Goal: Task Accomplishment & Management: Manage account settings

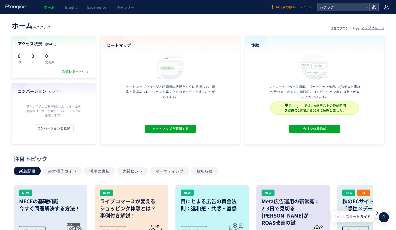
click at [388, 8] on icon at bounding box center [386, 7] width 5 height 5
click at [380, 17] on li "アカウント設定" at bounding box center [376, 20] width 38 height 8
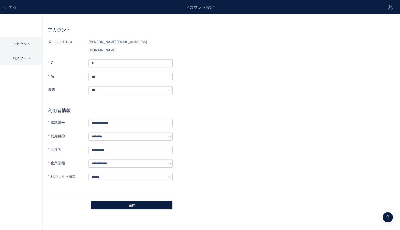
click at [27, 62] on li "パスワード" at bounding box center [21, 58] width 42 height 14
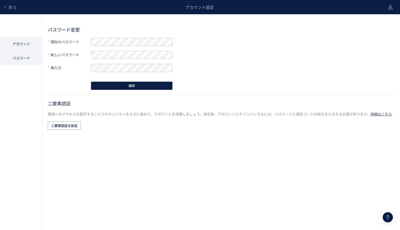
click at [22, 44] on li "アカウント" at bounding box center [21, 44] width 42 height 14
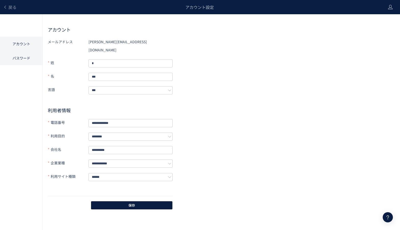
click at [23, 51] on li "パスワード" at bounding box center [21, 58] width 42 height 14
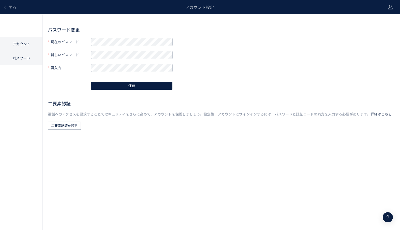
click at [23, 42] on li "アカウント" at bounding box center [21, 44] width 42 height 14
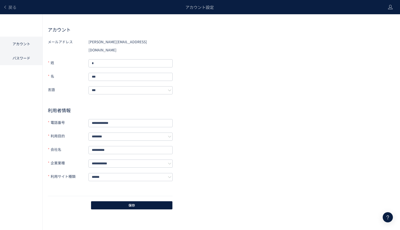
click at [27, 61] on li "パスワード" at bounding box center [21, 58] width 42 height 14
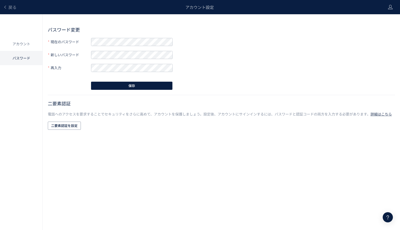
click at [123, 46] on form "現在のパスワード 新しいパスワード 再入力" at bounding box center [110, 55] width 125 height 34
click at [124, 31] on h2 "パスワード変更" at bounding box center [221, 29] width 347 height 6
click at [32, 47] on li "アカウント" at bounding box center [21, 44] width 42 height 14
click at [11, 10] on div "戻る" at bounding box center [9, 7] width 13 height 14
click at [11, 8] on span "戻る" at bounding box center [12, 7] width 8 height 6
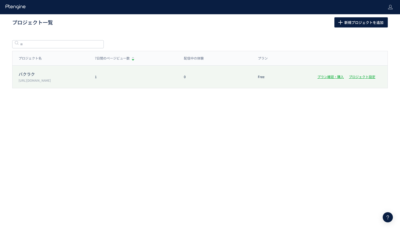
click at [72, 86] on div "バクラク [URL][DOMAIN_NAME] 1 0 Free プラン確認・購入 プロジェクト設定" at bounding box center [199, 77] width 375 height 22
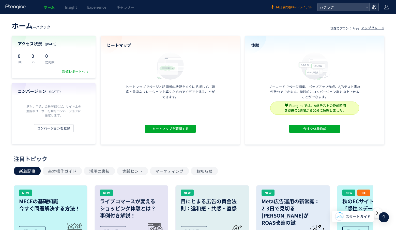
click at [375, 7] on use at bounding box center [374, 7] width 4 height 4
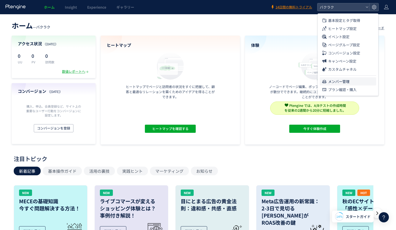
click at [346, 84] on span "メンバー管理" at bounding box center [338, 81] width 21 height 8
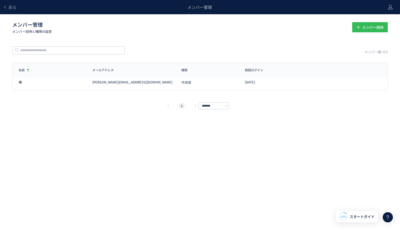
click at [372, 32] on span "メンバー招待" at bounding box center [372, 27] width 21 height 10
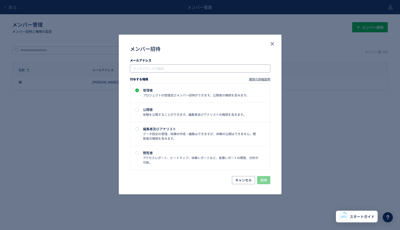
click at [189, 71] on div "メールアドレスで追加" at bounding box center [200, 68] width 140 height 8
click at [189, 69] on input "メンバー招待" at bounding box center [200, 68] width 136 height 6
click at [154, 68] on input "メンバー招待" at bounding box center [200, 68] width 136 height 6
paste input "**********"
type input "**********"
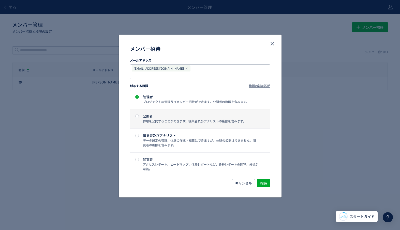
click at [199, 114] on div "公開者 体験を公開することができます。編集者及びアナリストの権限を含みます。" at bounding box center [199, 118] width 119 height 9
